Goal: Task Accomplishment & Management: Use online tool/utility

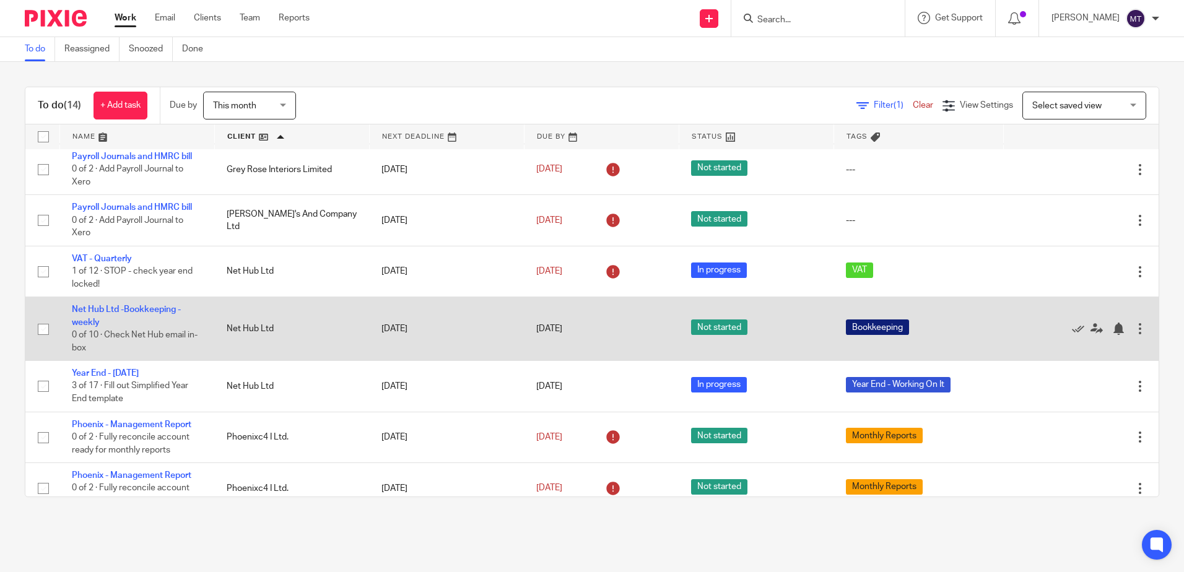
scroll to position [124, 0]
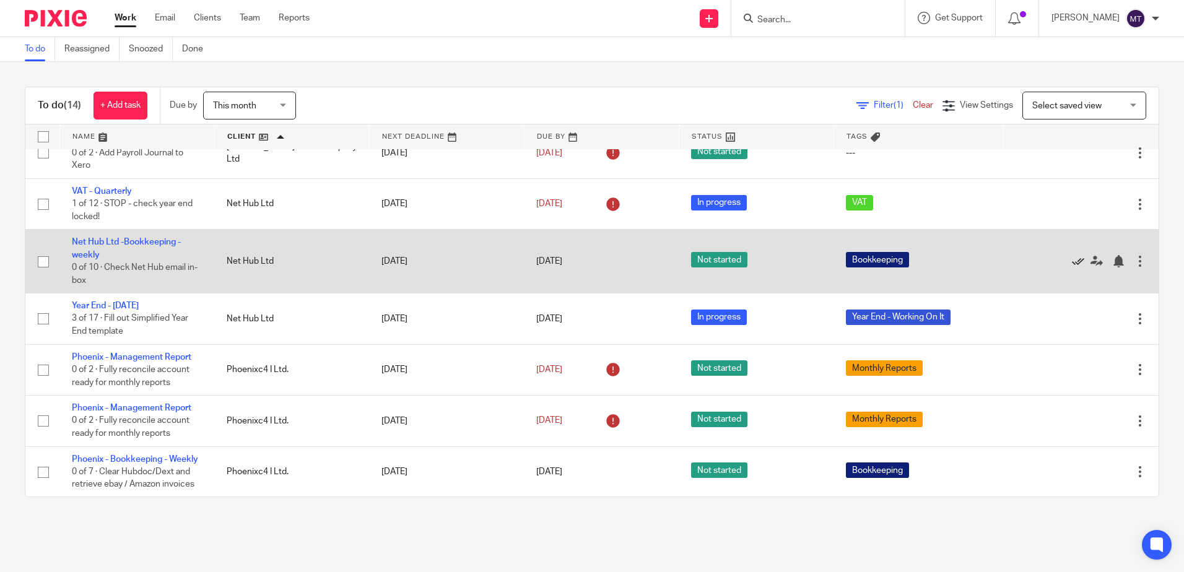
click at [1072, 260] on icon at bounding box center [1078, 261] width 12 height 12
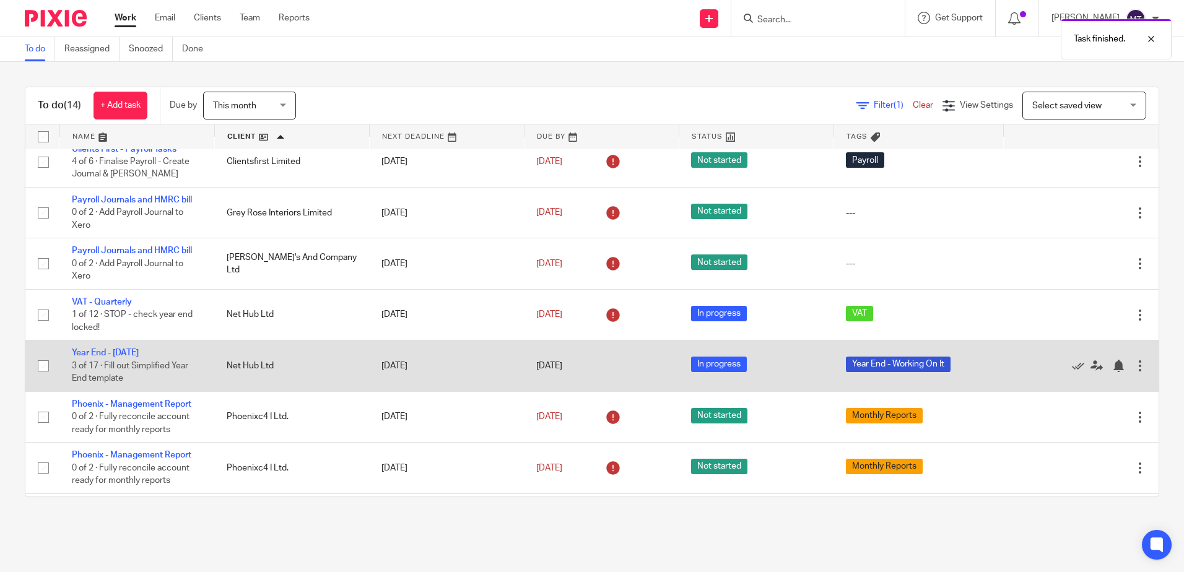
scroll to position [0, 0]
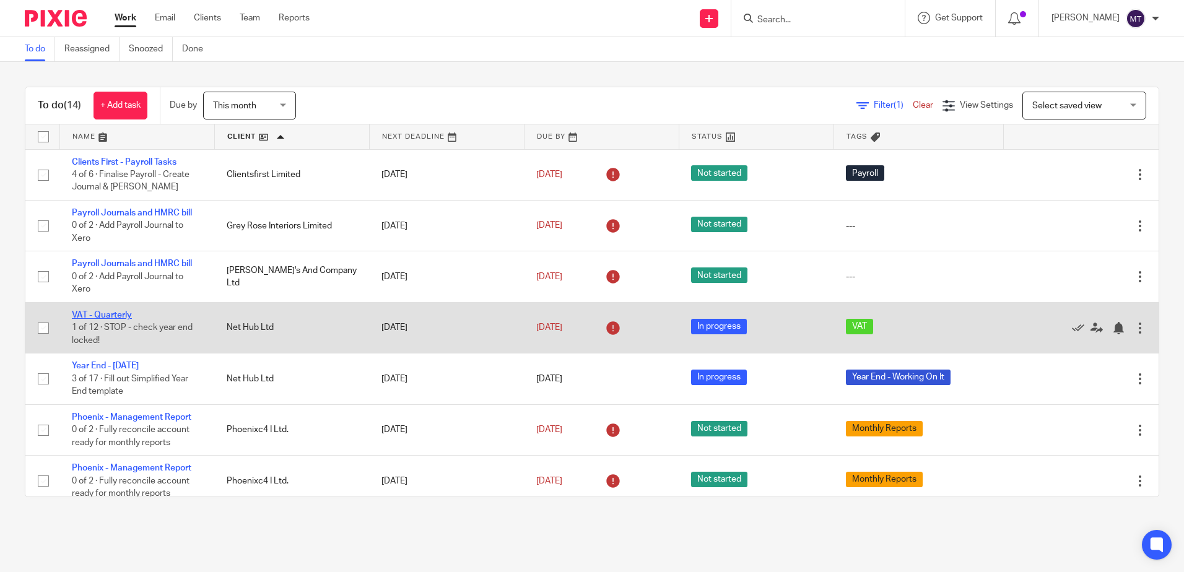
click at [102, 313] on link "VAT - Quarterly" at bounding box center [102, 315] width 60 height 9
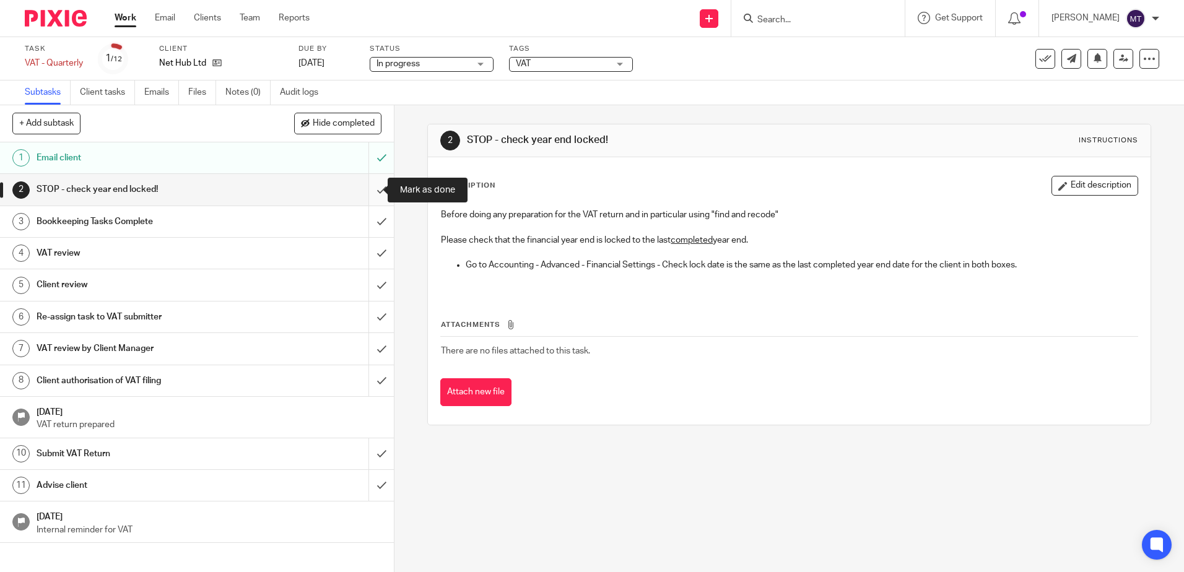
click at [367, 186] on input "submit" at bounding box center [197, 189] width 394 height 31
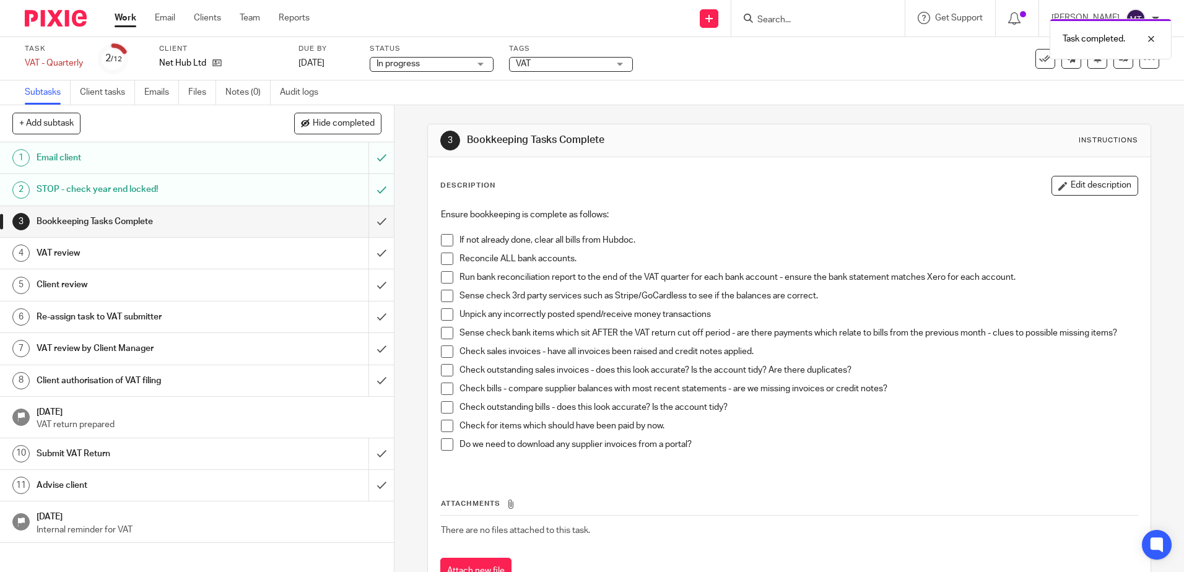
click at [445, 238] on span at bounding box center [447, 240] width 12 height 12
click at [441, 256] on span at bounding box center [447, 259] width 12 height 12
click at [447, 280] on span at bounding box center [447, 277] width 12 height 12
click at [446, 293] on span at bounding box center [447, 296] width 12 height 12
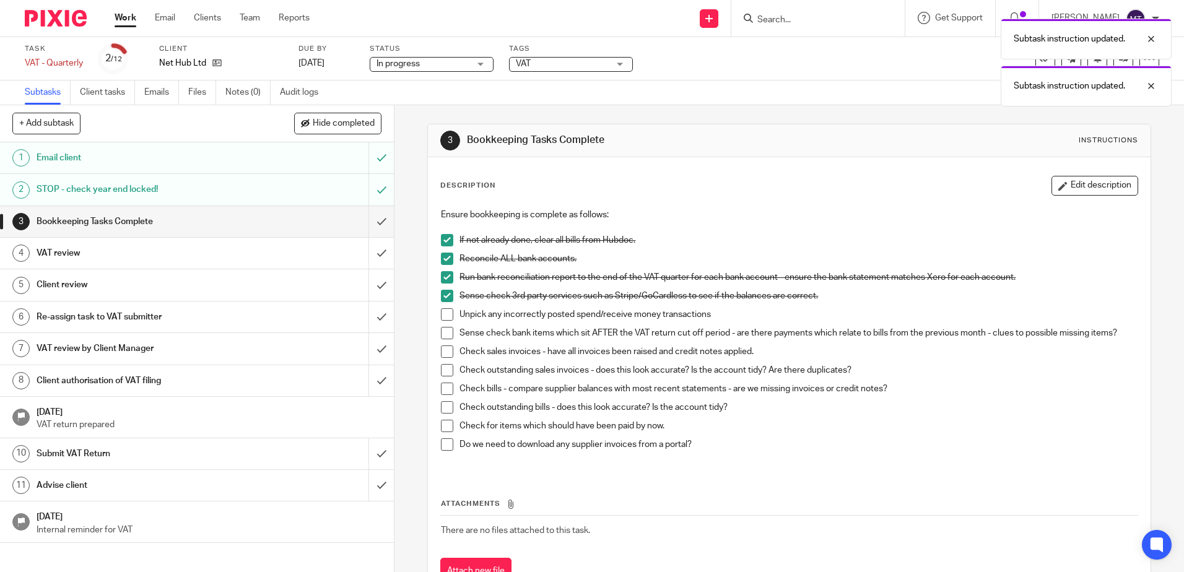
click at [445, 315] on span at bounding box center [447, 314] width 12 height 12
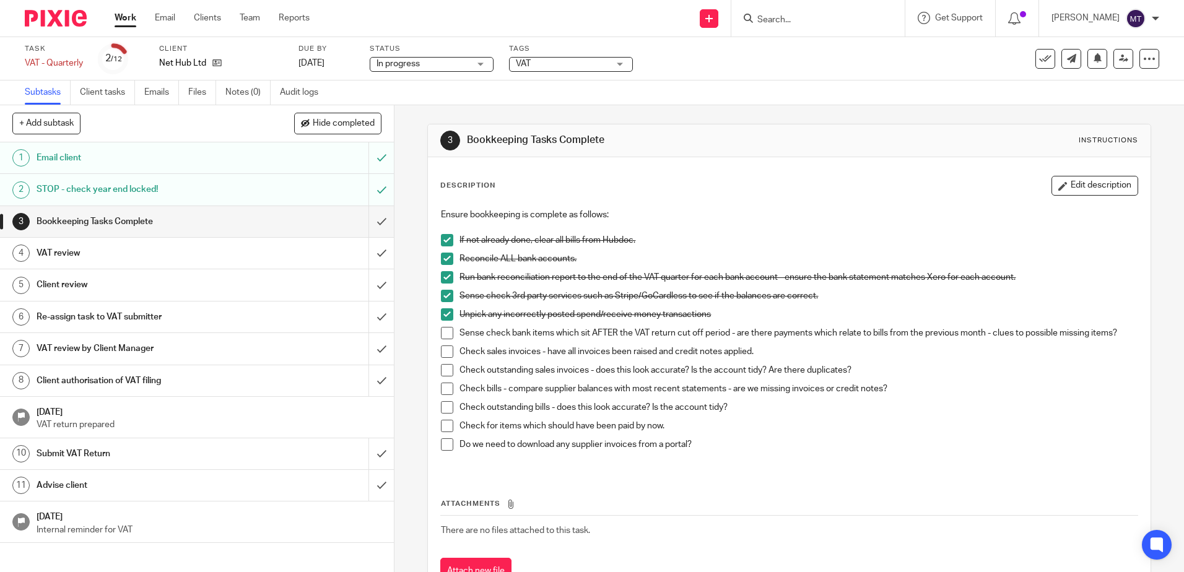
click at [444, 336] on span at bounding box center [447, 333] width 12 height 12
click at [446, 354] on span at bounding box center [447, 351] width 12 height 12
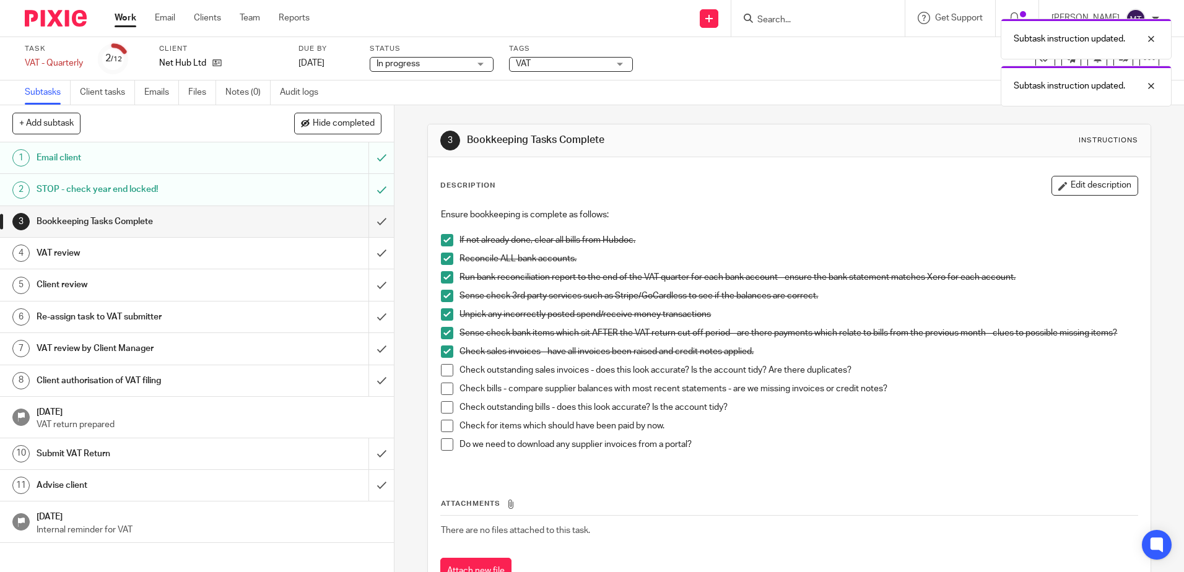
click at [444, 373] on span at bounding box center [447, 370] width 12 height 12
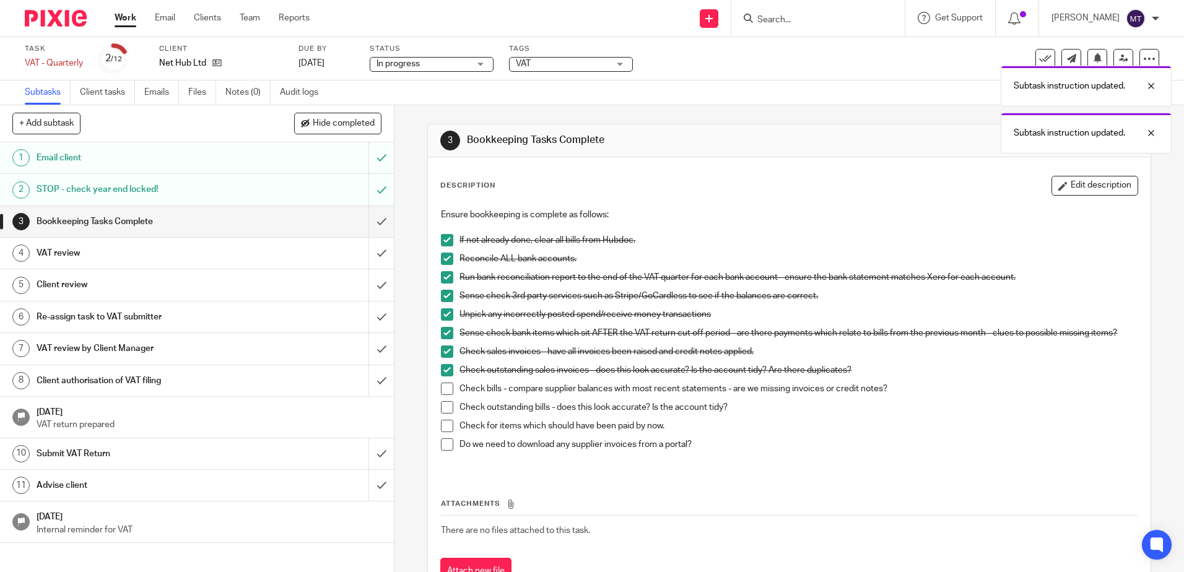
click at [444, 389] on span at bounding box center [447, 389] width 12 height 12
click at [443, 404] on span at bounding box center [447, 407] width 12 height 12
click at [441, 423] on span at bounding box center [447, 426] width 12 height 12
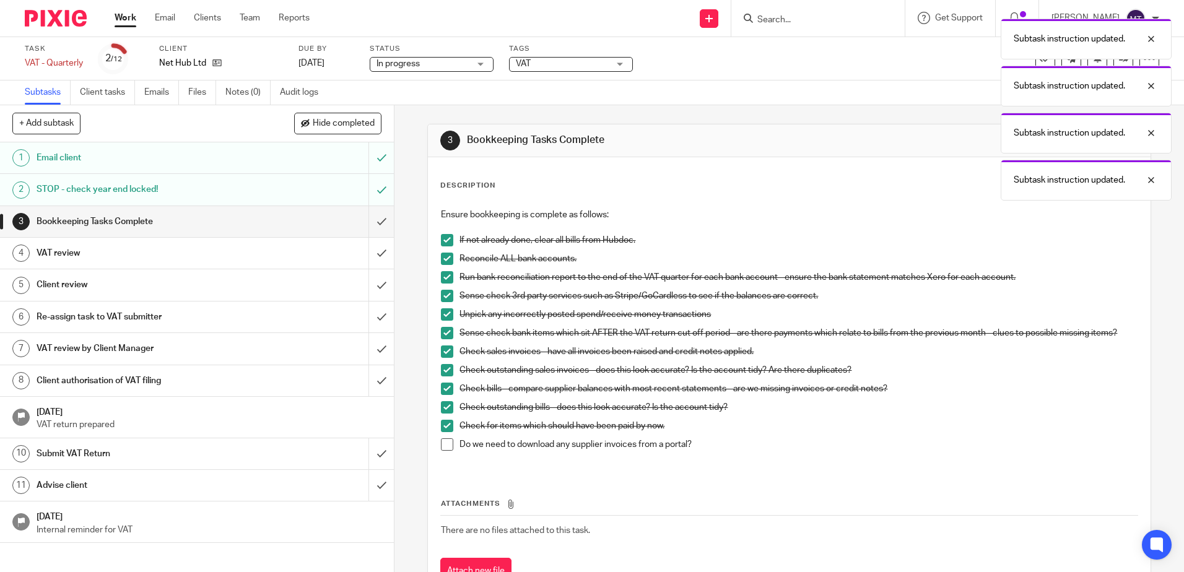
click at [444, 442] on span at bounding box center [447, 444] width 12 height 12
click at [371, 220] on input "submit" at bounding box center [197, 221] width 394 height 31
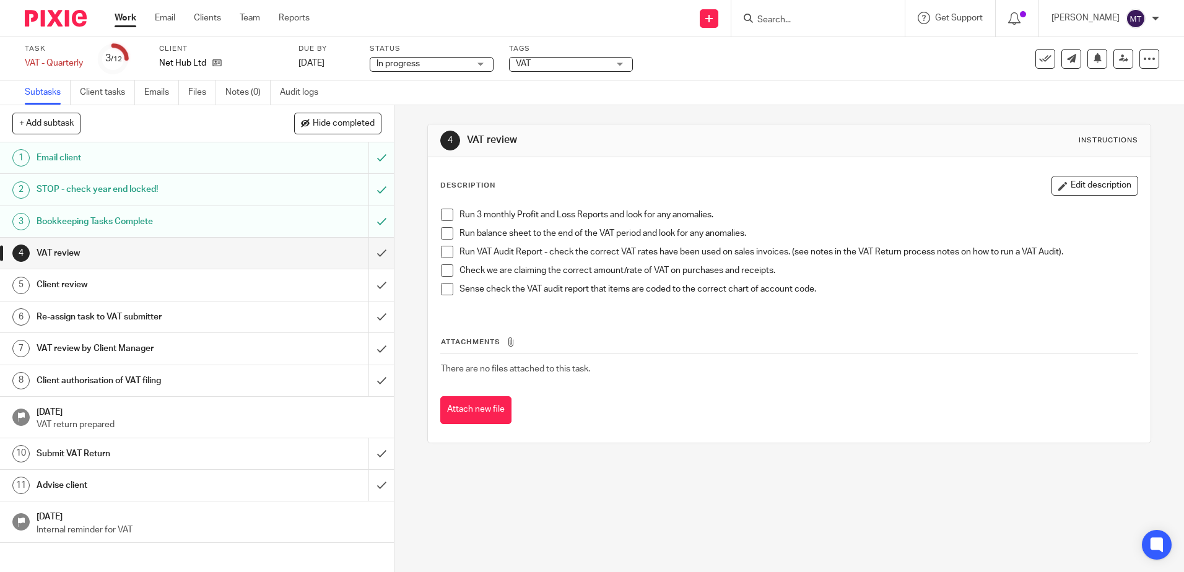
click at [442, 214] on span at bounding box center [447, 215] width 12 height 12
click at [446, 232] on span at bounding box center [447, 233] width 12 height 12
